Goal: Find specific page/section: Find specific page/section

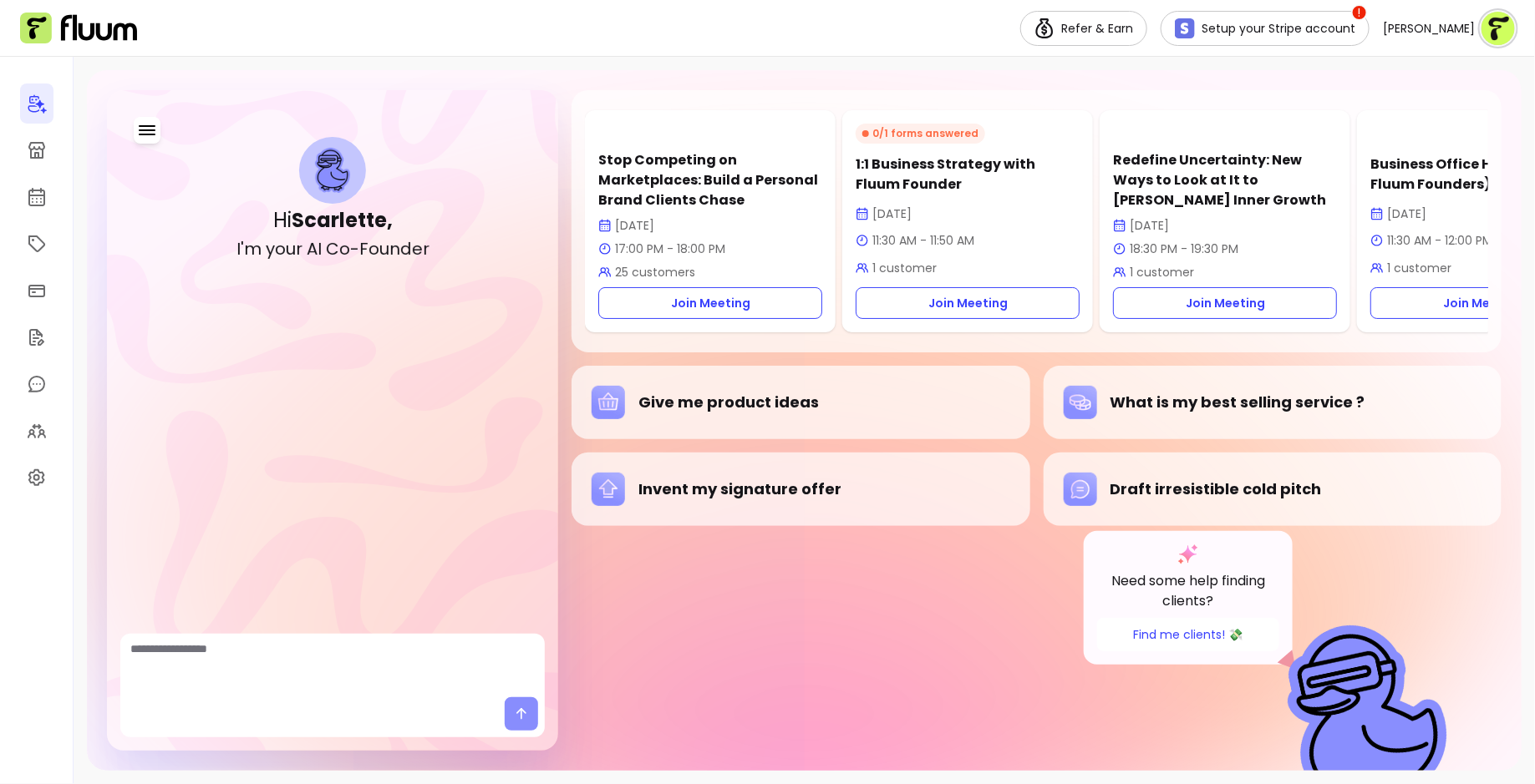
click at [761, 665] on div "Stop Competing on Marketplaces: Build a Personal Brand Clients Chase 22 Oct 17:…" at bounding box center [1036, 421] width 930 height 661
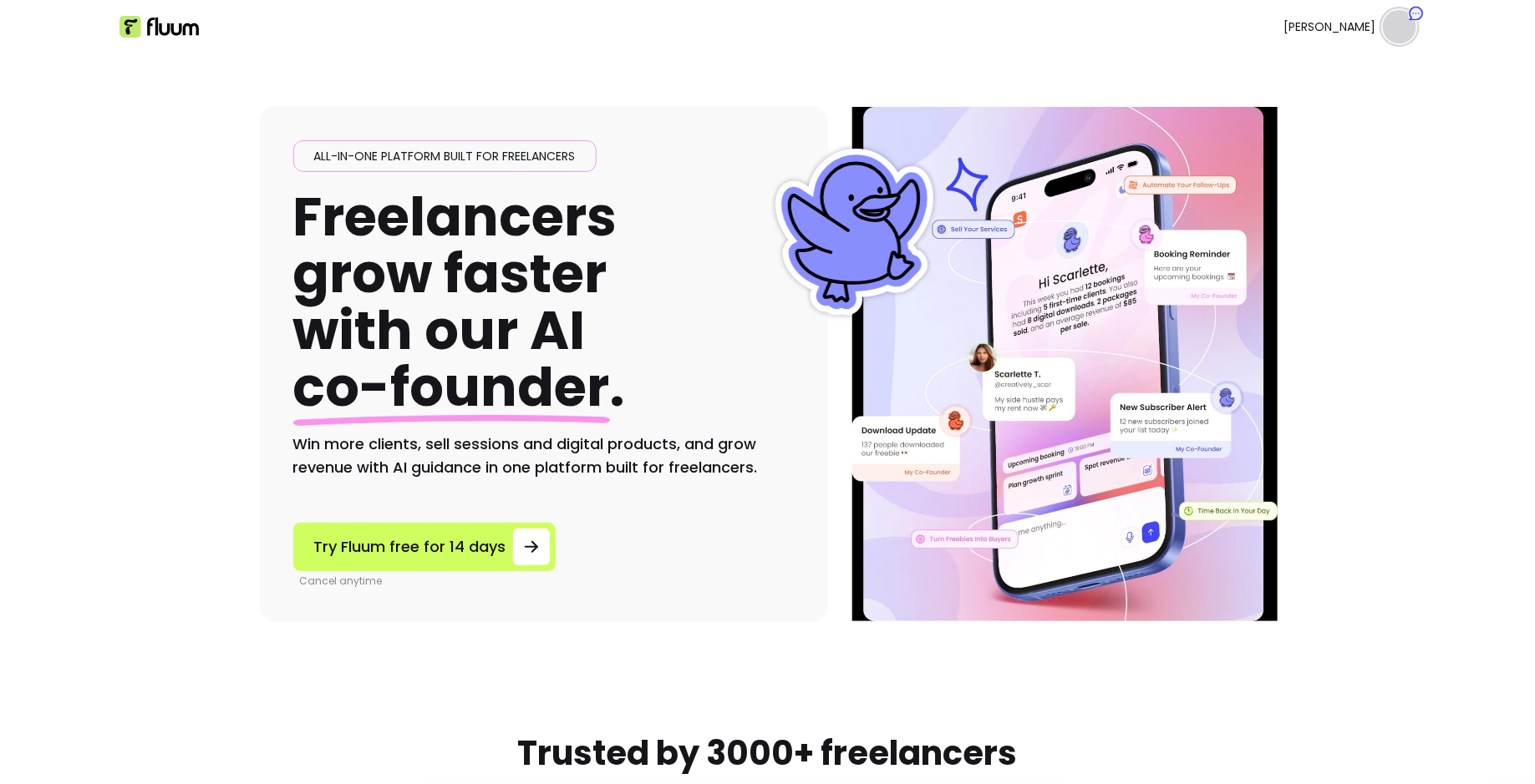
click at [1298, 32] on ul "[PERSON_NAME]" at bounding box center [1099, 26] width 635 height 53
click at [712, 27] on link "Dashboard" at bounding box center [712, 26] width 76 height 20
